Goal: Task Accomplishment & Management: Manage account settings

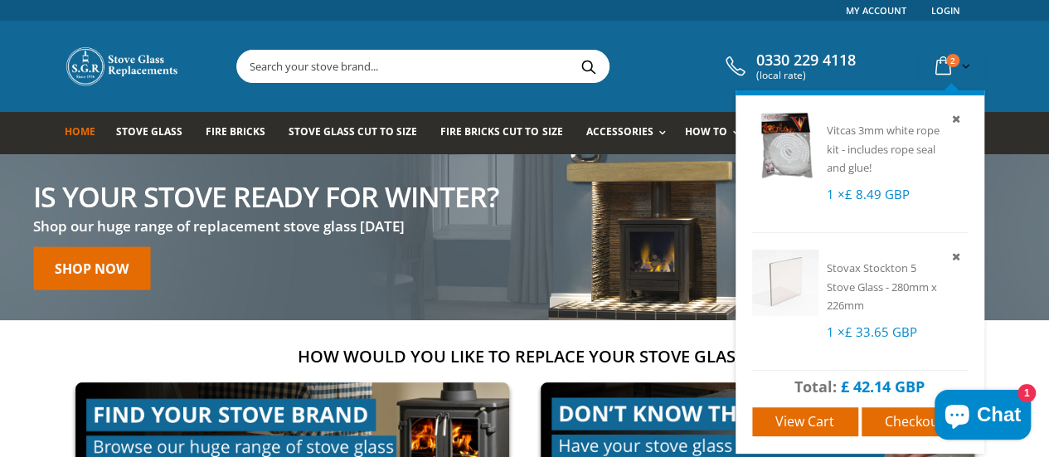
click at [964, 120] on icon at bounding box center [956, 118] width 15 height 15
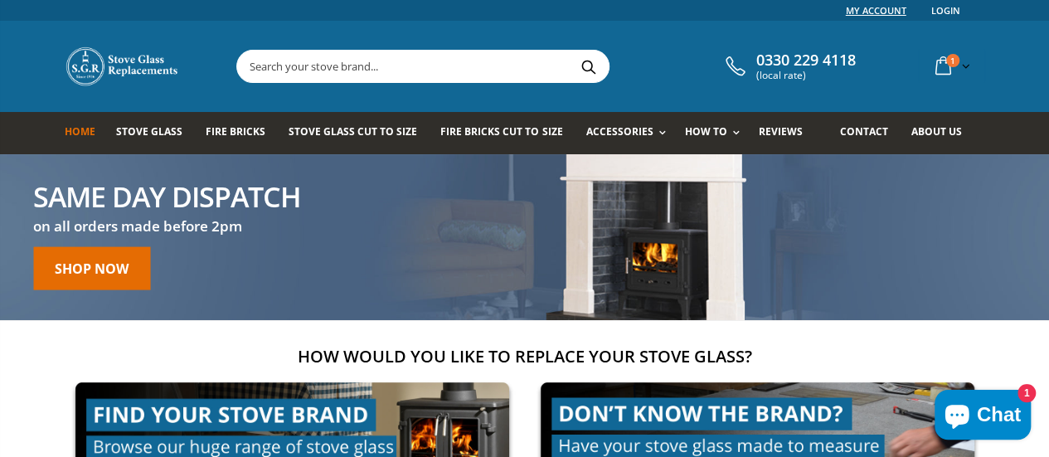
click at [907, 12] on link "My Account" at bounding box center [876, 10] width 61 height 21
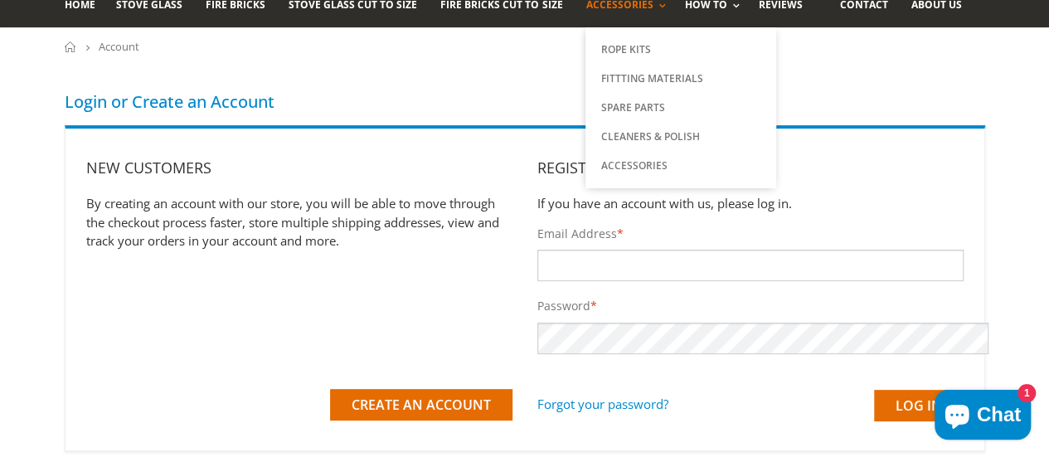
scroll to position [166, 0]
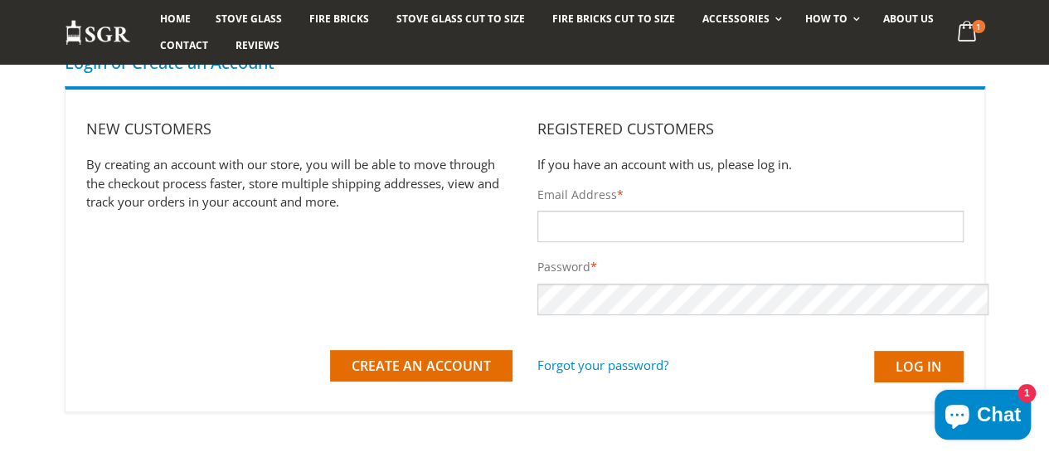
click at [635, 230] on input "Email Address *" at bounding box center [751, 227] width 426 height 32
click at [668, 225] on input "Email Address *" at bounding box center [751, 227] width 426 height 32
type input "[EMAIL_ADDRESS][DOMAIN_NAME]"
click at [874, 351] on input "Log in" at bounding box center [919, 367] width 90 height 32
click at [949, 363] on input "Log in" at bounding box center [919, 367] width 90 height 32
